Goal: Task Accomplishment & Management: Use online tool/utility

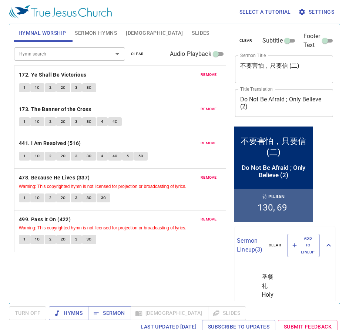
click at [97, 31] on span "Sermon Hymns" at bounding box center [96, 33] width 42 height 9
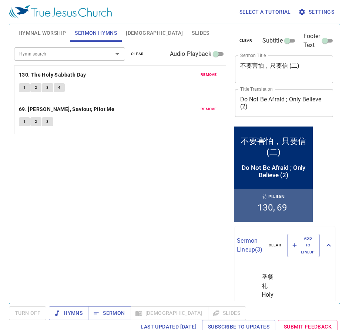
click at [44, 34] on span "Hymnal Worship" at bounding box center [43, 33] width 48 height 9
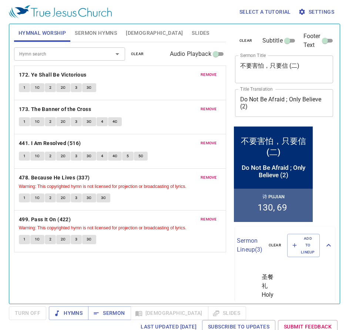
click at [137, 55] on span "clear" at bounding box center [137, 54] width 13 height 7
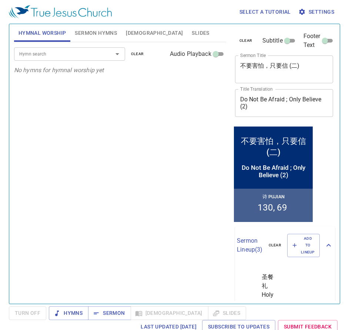
click at [95, 57] on input "Hymn search" at bounding box center [58, 54] width 85 height 9
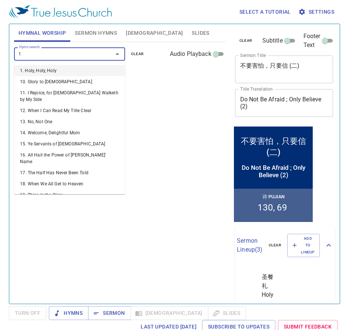
type input "18"
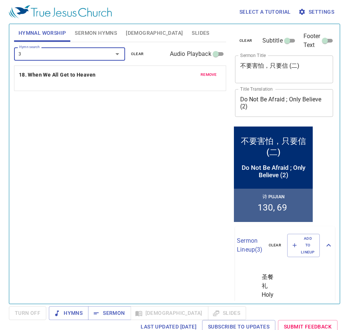
type input "36"
type input "85"
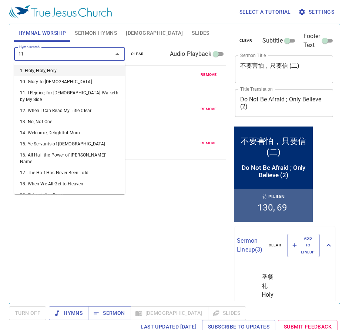
type input "111"
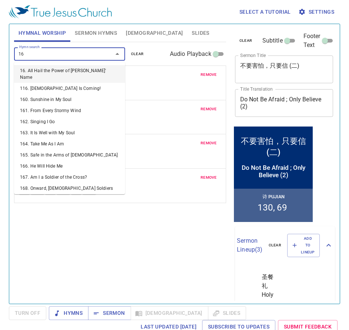
type input "160"
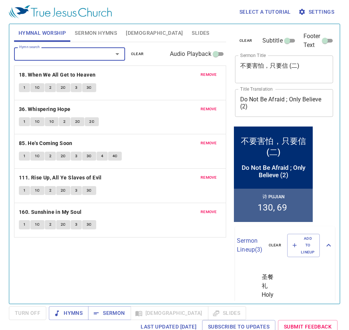
click at [304, 12] on icon "button" at bounding box center [302, 12] width 6 height 6
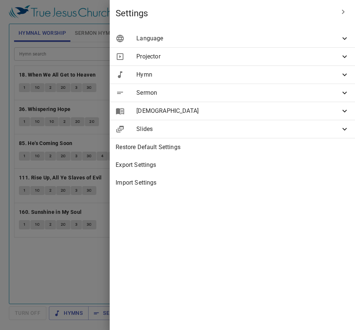
click at [235, 41] on span "Language" at bounding box center [238, 38] width 204 height 9
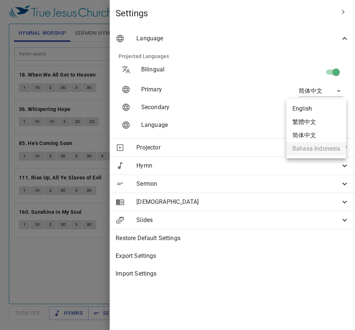
click at [315, 112] on body "Select a tutorial Settings Hymnal Worship Sermon Hymns Bible Slides Hymn search…" at bounding box center [177, 165] width 355 height 330
click at [256, 38] on div at bounding box center [177, 165] width 355 height 330
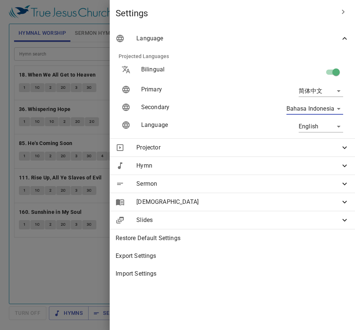
click at [87, 57] on div at bounding box center [177, 165] width 355 height 330
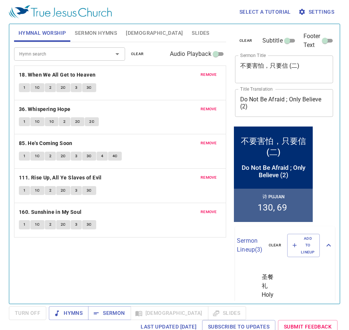
click at [192, 31] on span "Slides" at bounding box center [200, 33] width 17 height 9
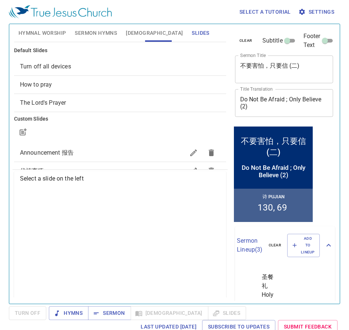
click at [60, 78] on div "How to pray" at bounding box center [120, 85] width 212 height 18
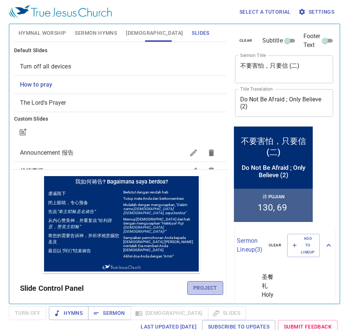
click at [200, 286] on span "Project" at bounding box center [205, 288] width 24 height 9
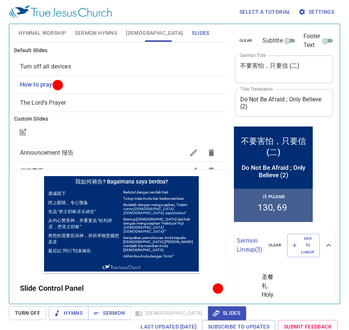
click at [53, 35] on span "Hymnal Worship" at bounding box center [43, 33] width 48 height 9
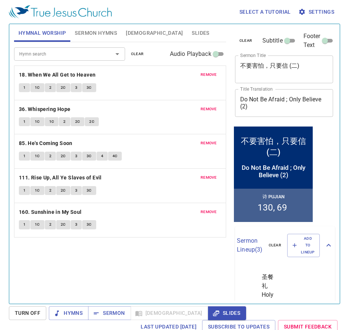
click at [105, 29] on span "Sermon Hymns" at bounding box center [96, 33] width 42 height 9
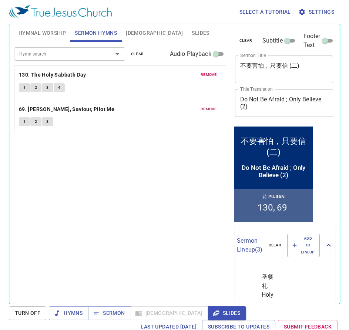
click at [207, 77] on span "remove" at bounding box center [209, 75] width 16 height 7
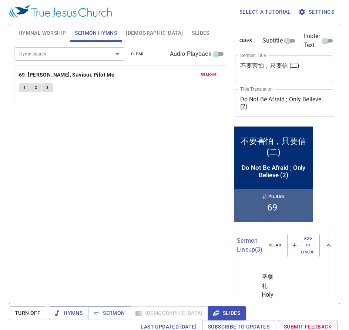
click at [208, 75] on span "remove" at bounding box center [209, 75] width 16 height 7
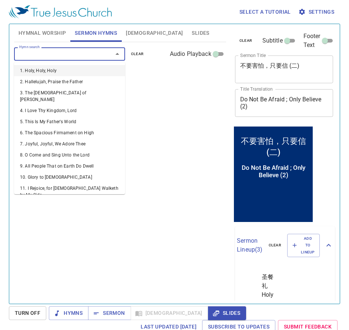
click at [90, 52] on input "Hymn search" at bounding box center [58, 54] width 85 height 9
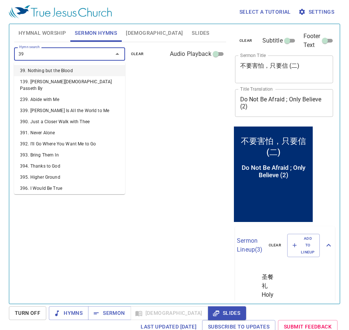
type input "399"
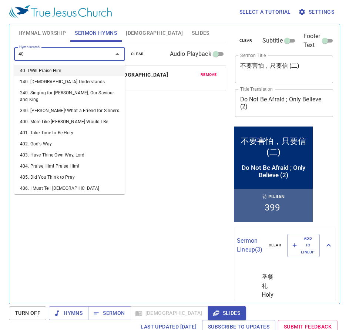
type input "400"
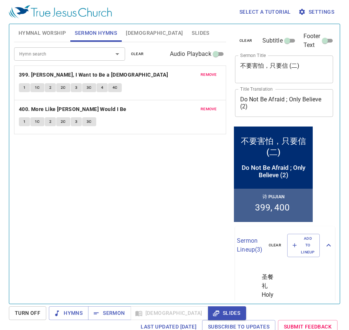
click at [273, 73] on textarea "不要害怕，只要信 (二)" at bounding box center [284, 69] width 88 height 14
paste textarea "消失的支派"
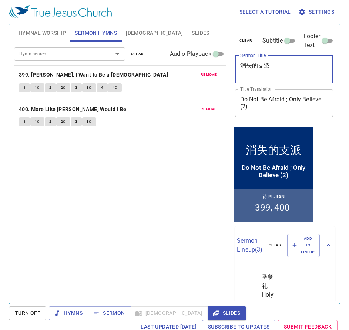
type textarea "消失的支派"
drag, startPoint x: 295, startPoint y: 85, endPoint x: 296, endPoint y: 90, distance: 4.8
click at [295, 86] on div "clear Subtitle Footer Text Sermon Title 消失的支派 x Sermon Title Title Translation …" at bounding box center [283, 74] width 103 height 101
click at [297, 94] on div "Do Not Be Afraid ; Only Believe (2) x Title Translation" at bounding box center [284, 103] width 99 height 28
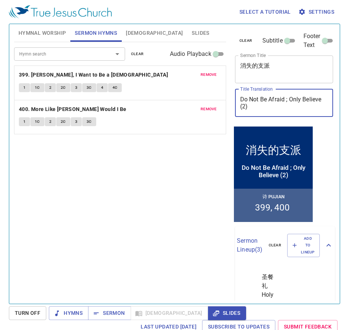
paste textarea "The missing tribe"
type textarea "The missing tribe"
click at [284, 66] on textarea "消失的支派" at bounding box center [284, 69] width 88 height 14
click at [295, 100] on textarea "The missing tribe" at bounding box center [284, 103] width 88 height 14
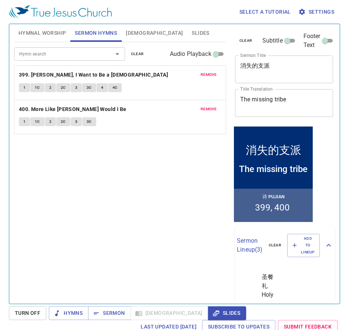
click at [146, 171] on div "Hymn search Hymn search clear Audio Playback remove 399. Lord, I Want to Be a C…" at bounding box center [120, 170] width 212 height 256
click at [36, 32] on span "Hymnal Worship" at bounding box center [43, 33] width 48 height 9
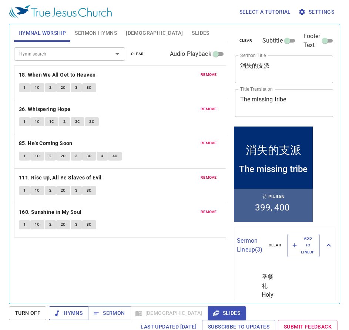
click at [82, 319] on button "Hymns" at bounding box center [69, 314] width 40 height 14
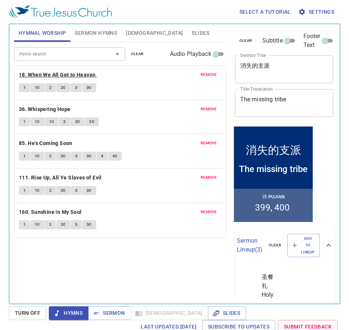
click at [59, 73] on b "18. When We All Get to Heaven" at bounding box center [57, 74] width 77 height 9
click at [50, 77] on b "18. When We All Get to Heaven" at bounding box center [57, 74] width 77 height 9
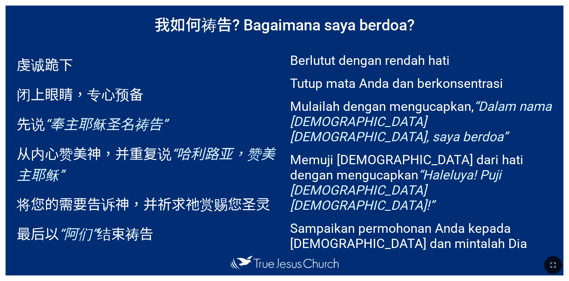
drag, startPoint x: 553, startPoint y: 262, endPoint x: 553, endPoint y: 283, distance: 21.1
click at [553, 262] on icon "button" at bounding box center [553, 264] width 9 height 9
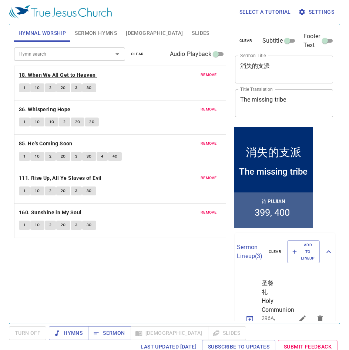
click at [93, 76] on b "18. When We All Get to Heaven" at bounding box center [57, 74] width 77 height 9
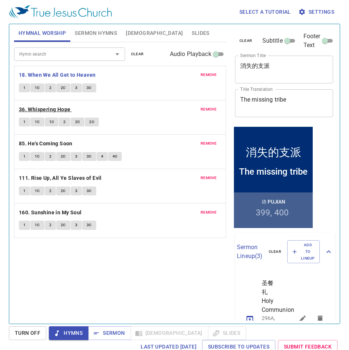
click at [37, 110] on b "36. Whispering Hope" at bounding box center [45, 109] width 52 height 9
click at [58, 140] on b "85. He's Coming Soon" at bounding box center [46, 143] width 54 height 9
click at [282, 74] on textarea "消失的支派" at bounding box center [284, 69] width 88 height 14
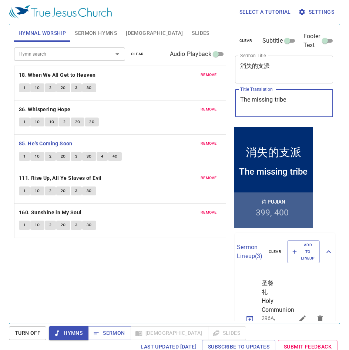
click at [256, 98] on textarea "The missing tribe" at bounding box center [284, 103] width 88 height 14
click at [277, 102] on textarea "The Missing tribe" at bounding box center [284, 103] width 88 height 14
type textarea "The Missing Tribe"
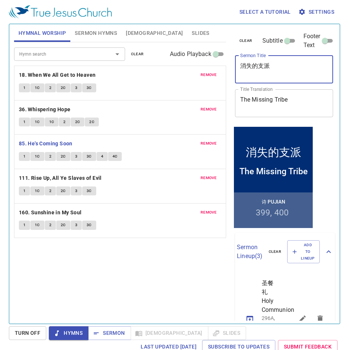
click at [277, 66] on textarea "消失的支派" at bounding box center [284, 69] width 88 height 14
click at [289, 99] on textarea "The Missing Tribe" at bounding box center [284, 103] width 88 height 14
click at [49, 175] on b "111. Rise Up, All Ye Slaves of Evil" at bounding box center [60, 177] width 83 height 9
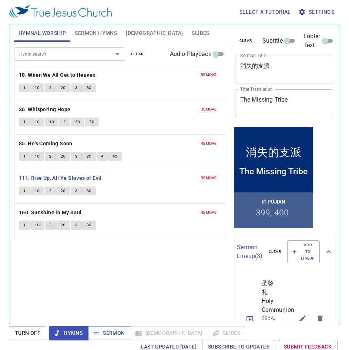
click at [23, 191] on span "1" at bounding box center [24, 190] width 2 height 7
click at [40, 191] on span "1C" at bounding box center [37, 190] width 5 height 7
click at [48, 192] on button "2" at bounding box center [50, 190] width 11 height 9
click at [61, 189] on span "2C" at bounding box center [63, 190] width 5 height 7
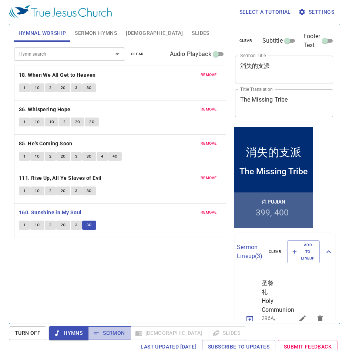
click at [110, 328] on span "Sermon" at bounding box center [109, 332] width 31 height 9
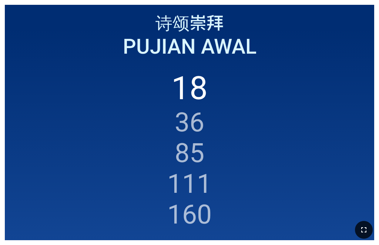
click at [364, 227] on icon "button" at bounding box center [364, 230] width 9 height 9
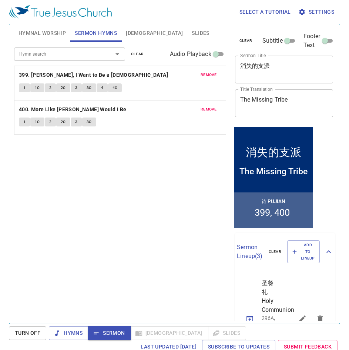
click at [309, 14] on span "Settings" at bounding box center [317, 11] width 34 height 9
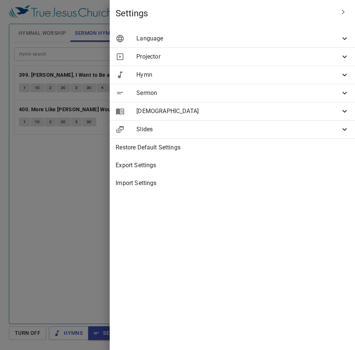
click at [225, 37] on span "Language" at bounding box center [238, 38] width 204 height 9
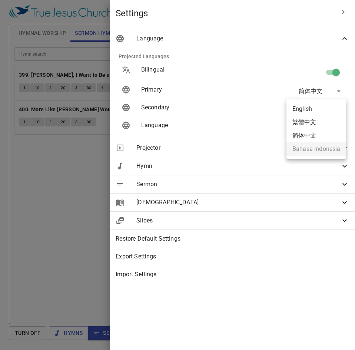
click at [312, 104] on body "Select a tutorial Settings Hymnal Worship Sermon Hymns Bible Slides Hymn search…" at bounding box center [177, 175] width 355 height 350
click at [305, 112] on li "English" at bounding box center [316, 108] width 60 height 13
type input "en"
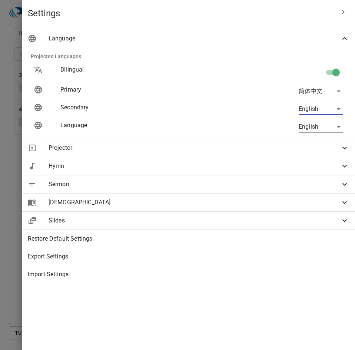
click at [82, 167] on div at bounding box center [177, 175] width 355 height 350
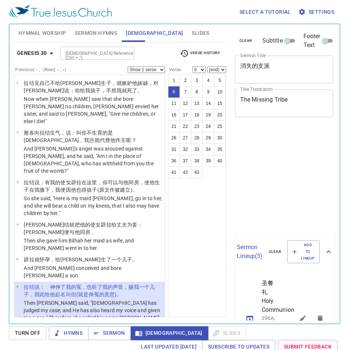
select select "6"
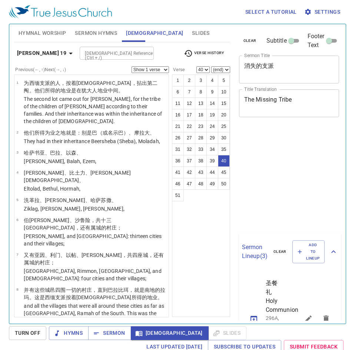
select select "40"
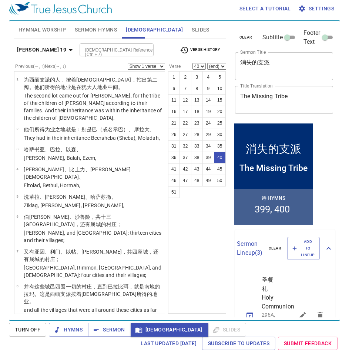
scroll to position [1217, 0]
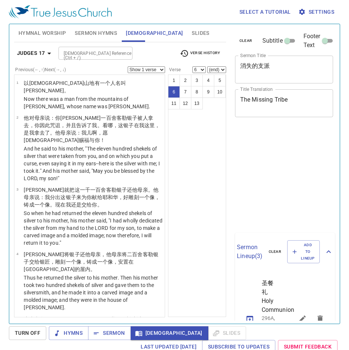
select select "6"
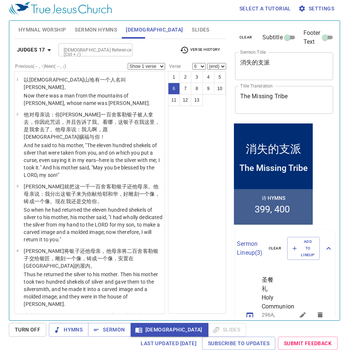
scroll to position [185, 0]
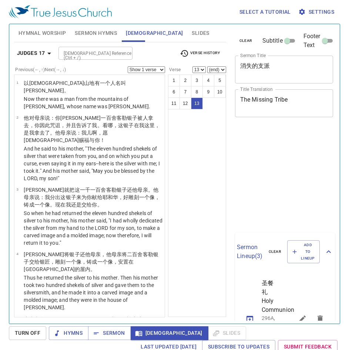
select select "13"
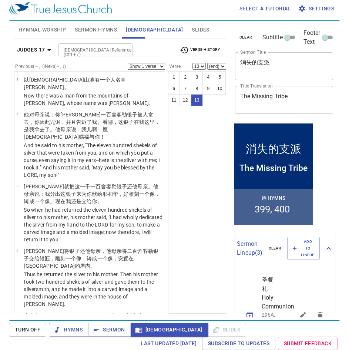
scroll to position [336, 0]
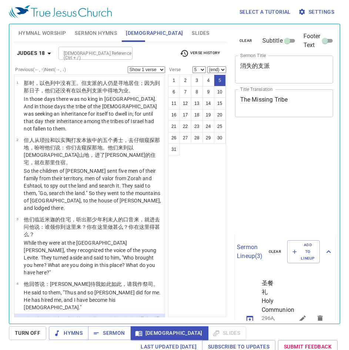
select select "5"
select select "20"
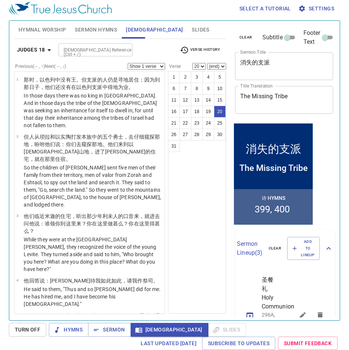
scroll to position [912, 0]
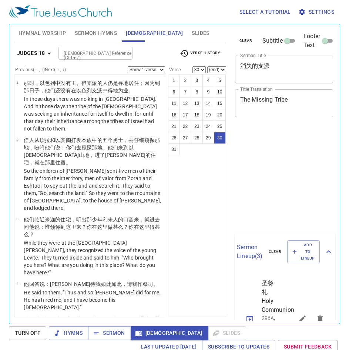
select select "30"
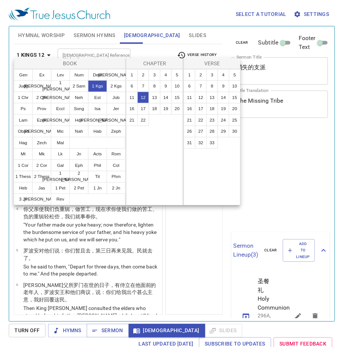
scroll to position [3, 0]
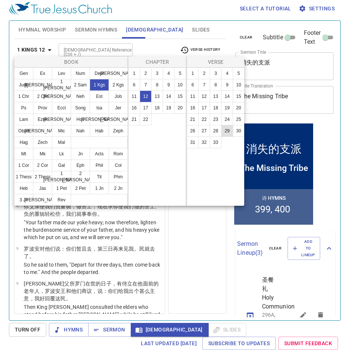
click at [225, 131] on button "29" at bounding box center [227, 131] width 12 height 12
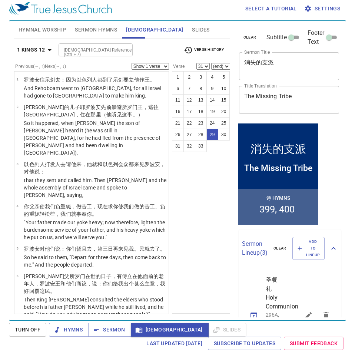
select select "29"
click at [178, 102] on button "29" at bounding box center [173, 98] width 9 height 7
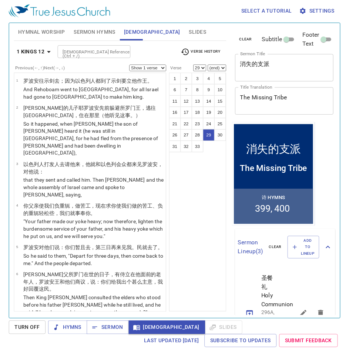
scroll to position [1209, 0]
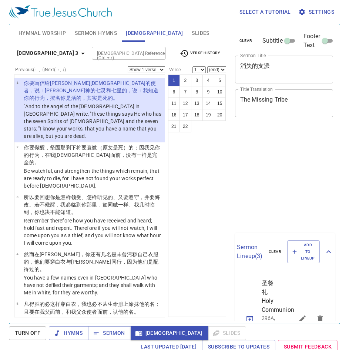
scroll to position [3, 0]
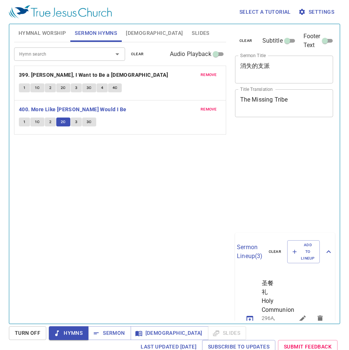
scroll to position [3, 0]
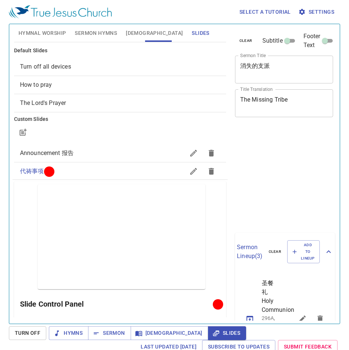
scroll to position [3, 0]
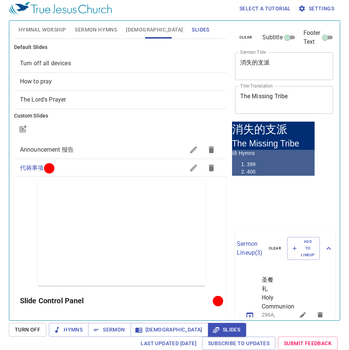
click at [54, 83] on span "How to pray" at bounding box center [120, 81] width 200 height 9
click at [99, 79] on span "How to pray" at bounding box center [120, 81] width 200 height 9
